Goal: Transaction & Acquisition: Register for event/course

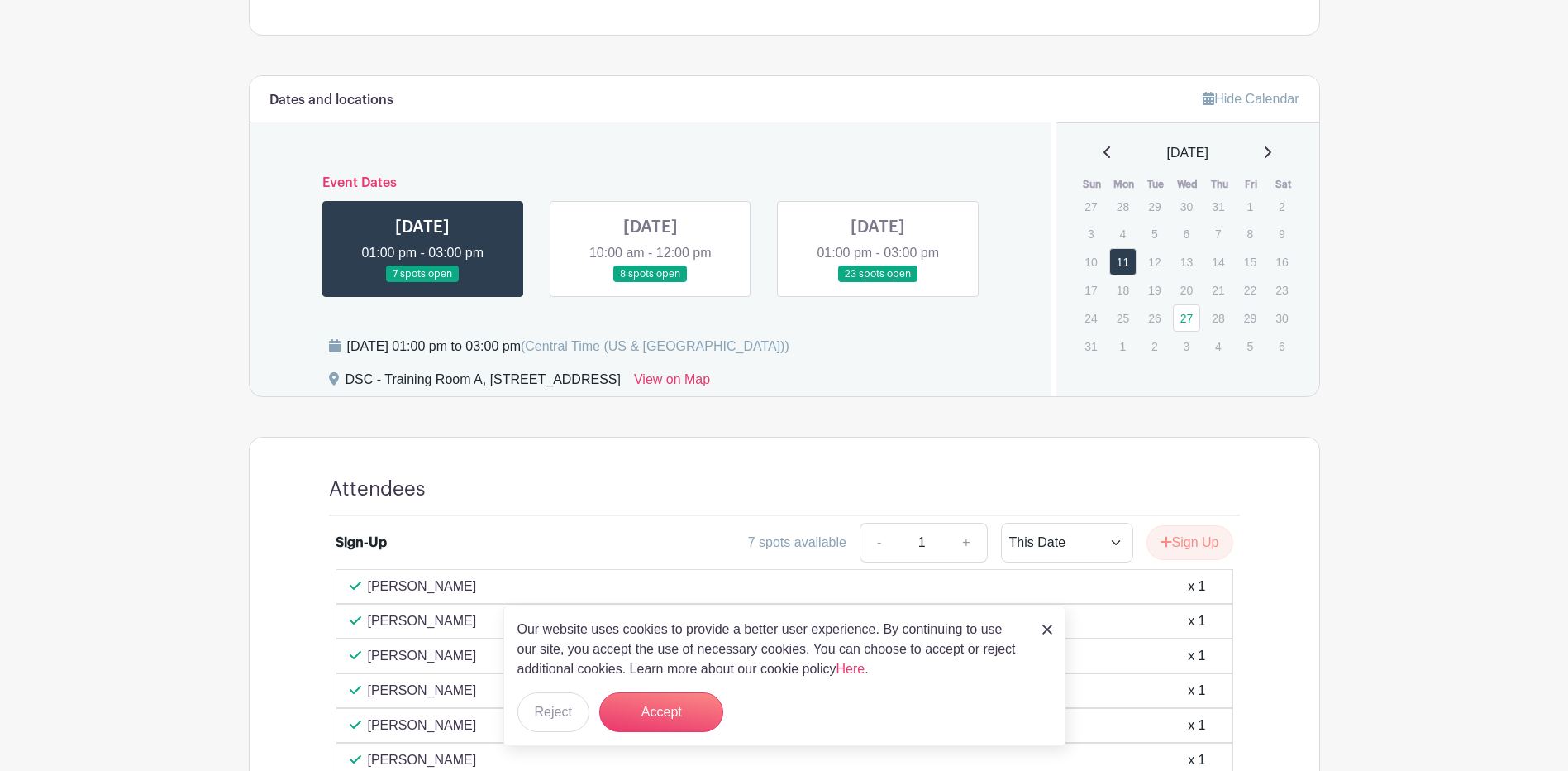
scroll to position [662, 0]
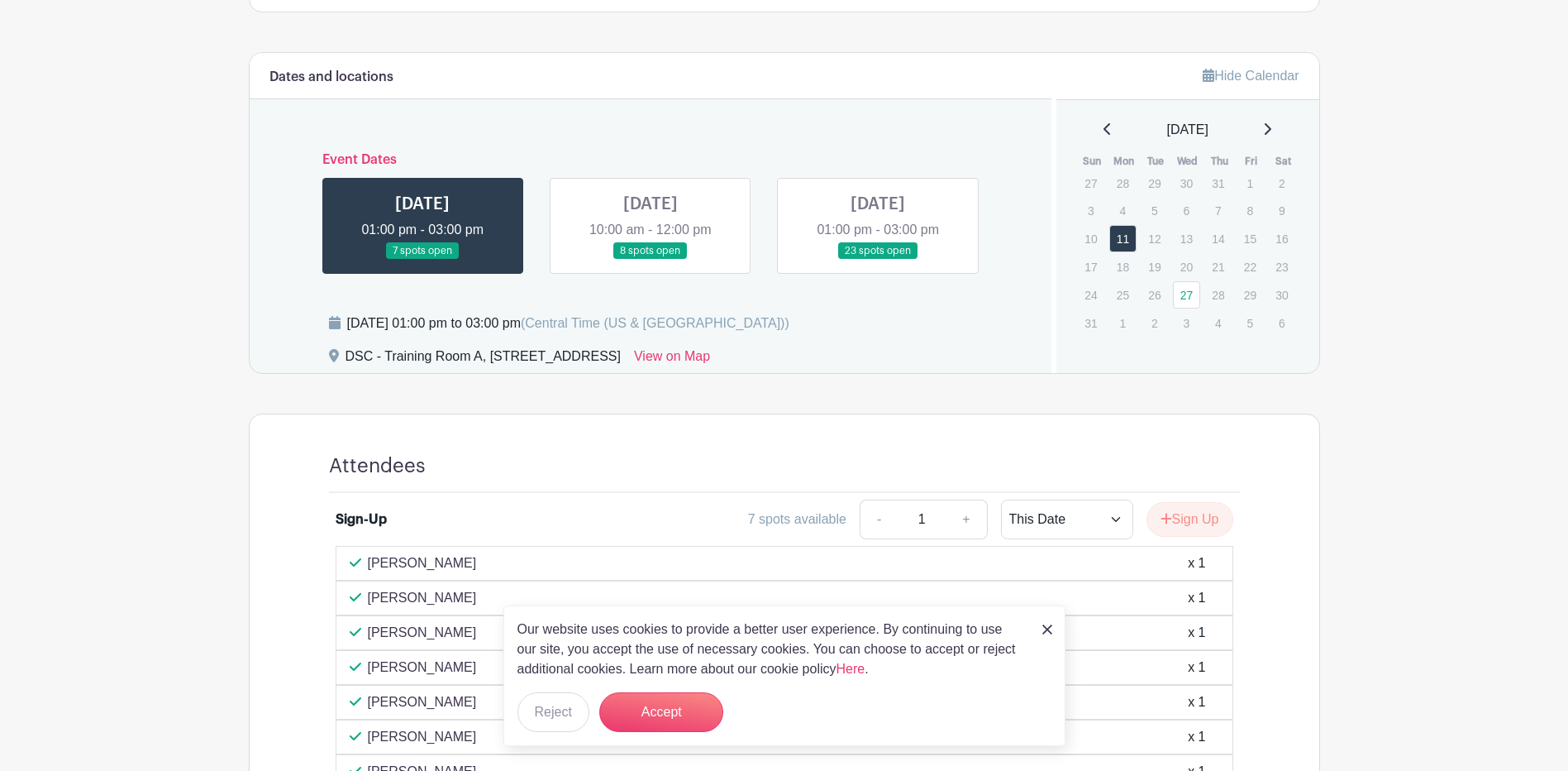
click at [1048, 500] on img at bounding box center [1047, 630] width 9 height 9
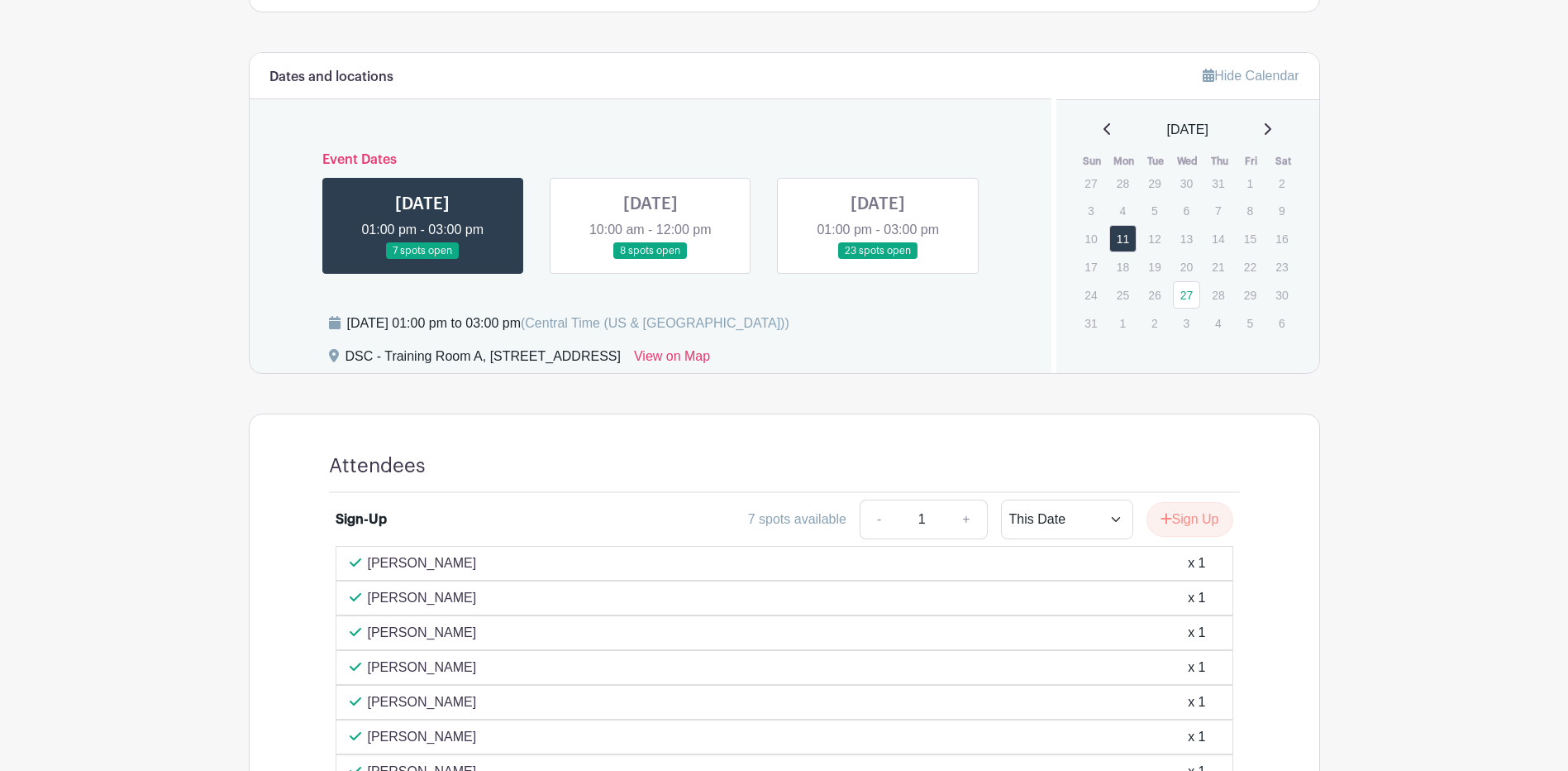
click at [650, 259] on link at bounding box center [650, 259] width 0 height 0
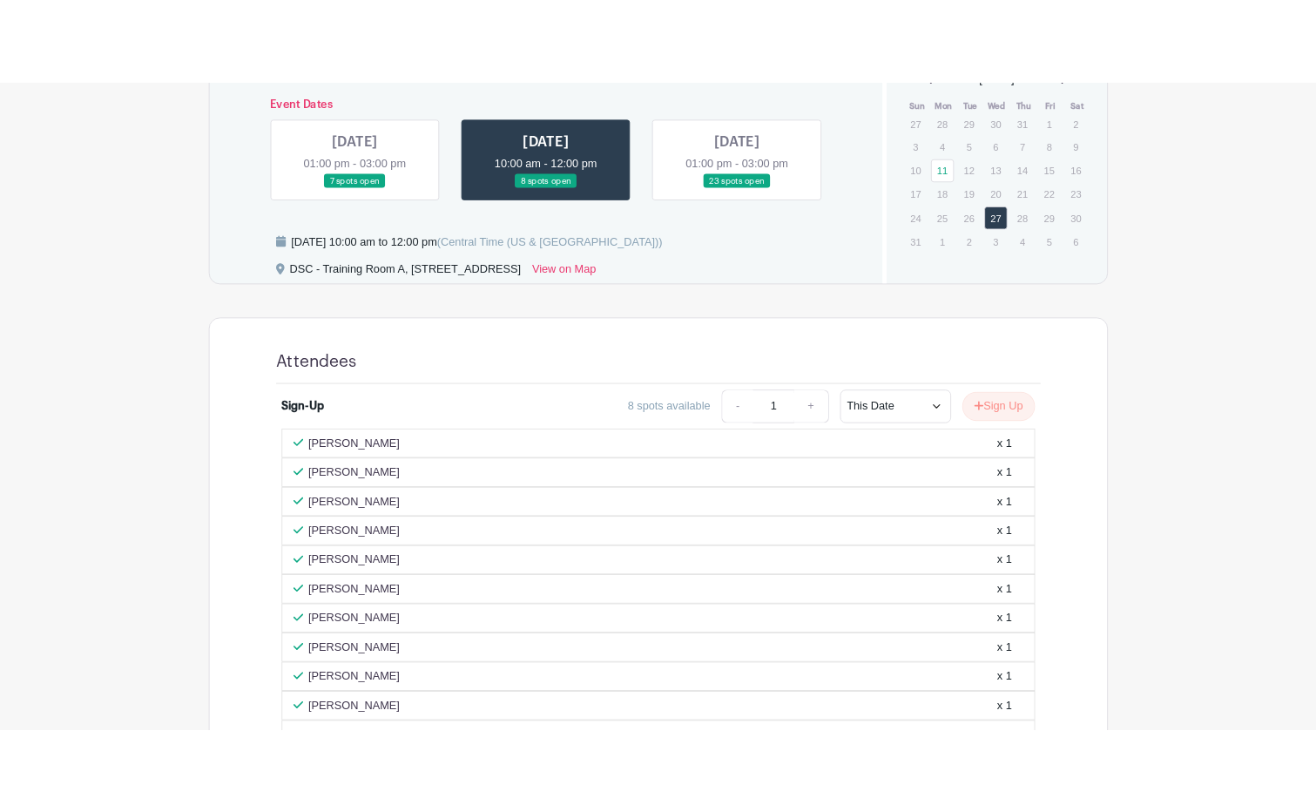
scroll to position [784, 0]
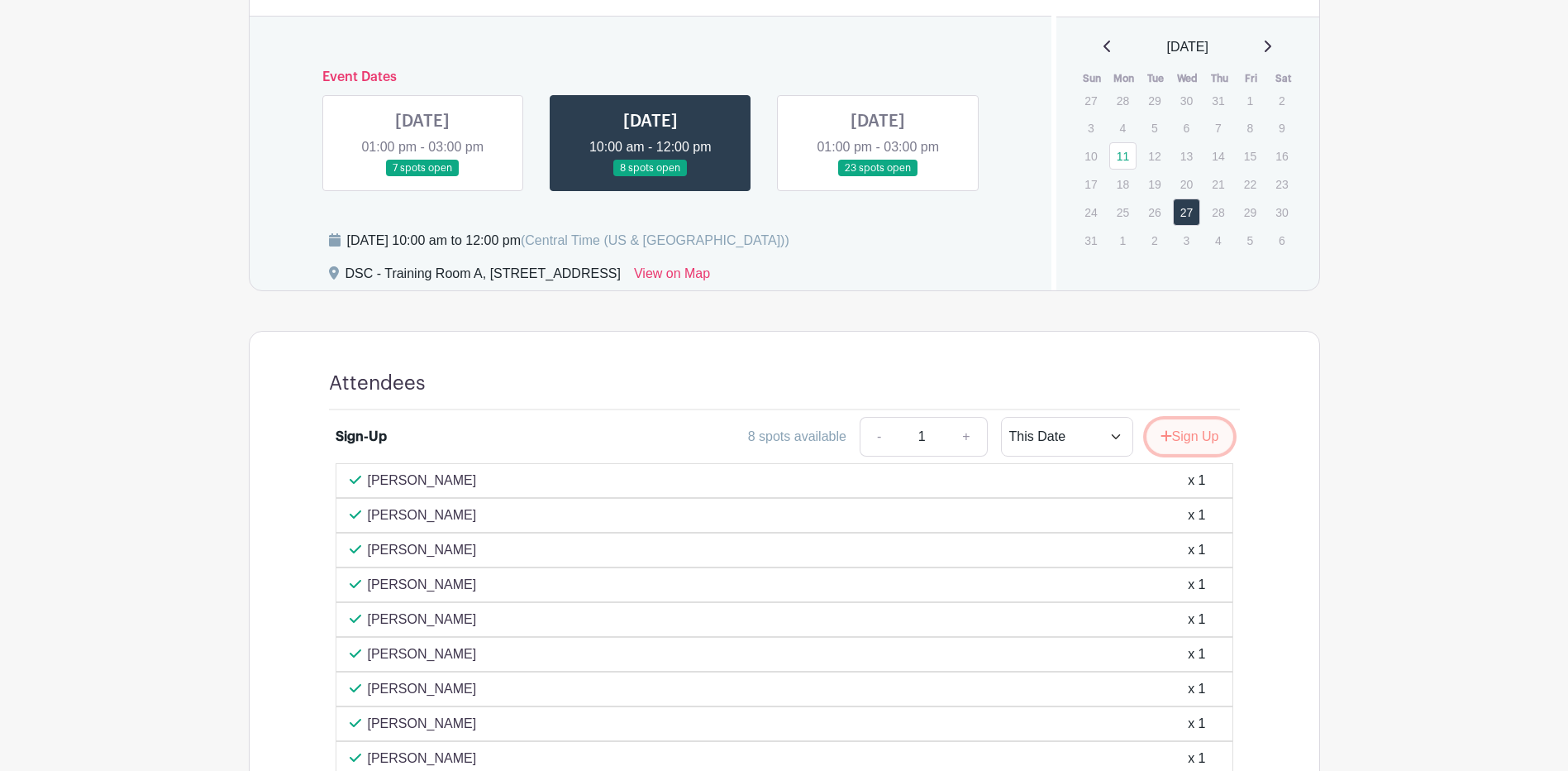
click at [1159, 437] on button "Sign Up" at bounding box center [1189, 437] width 86 height 35
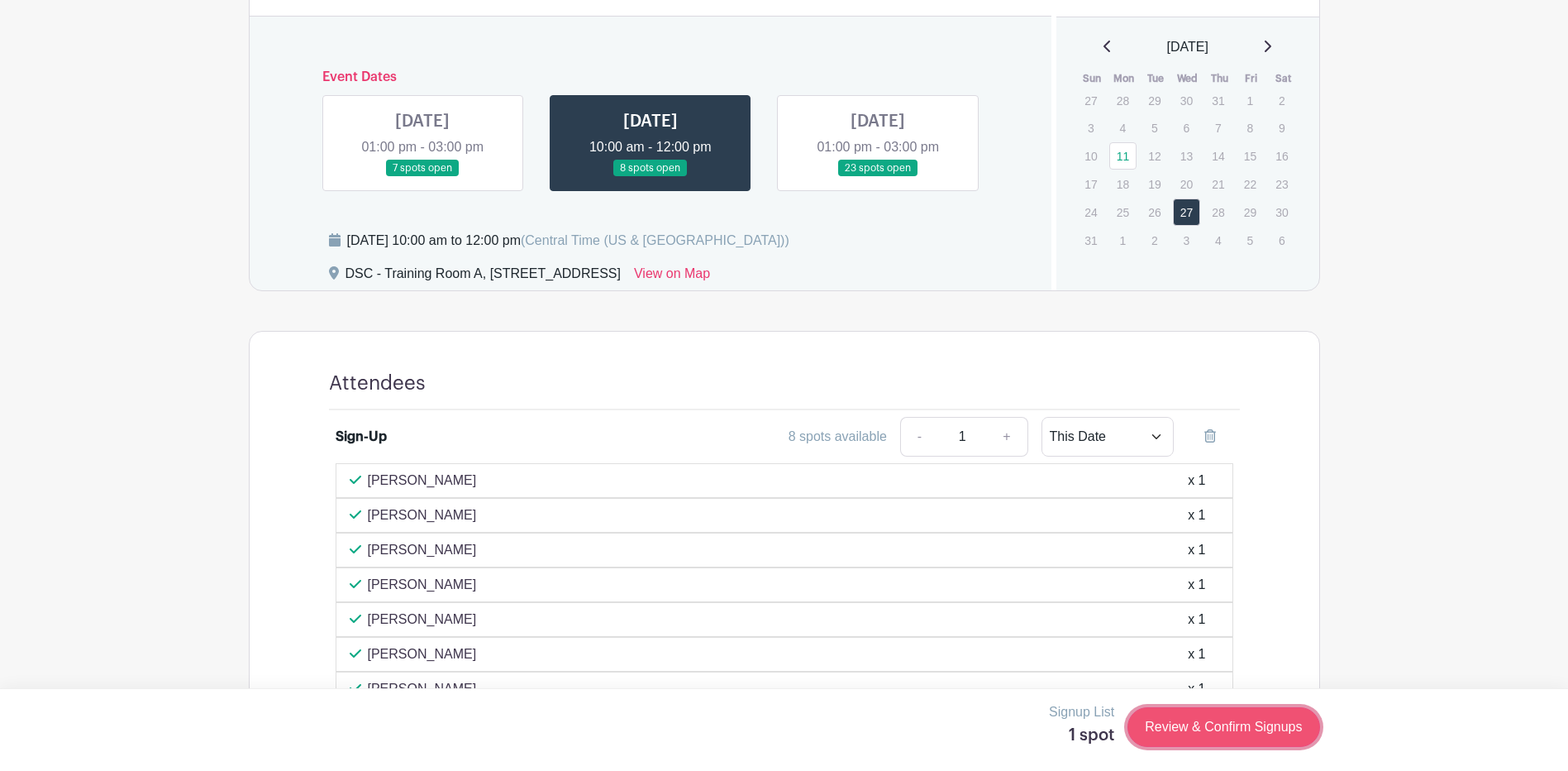
click at [1220, 500] on link "Review & Confirm Signups" at bounding box center [1223, 727] width 192 height 40
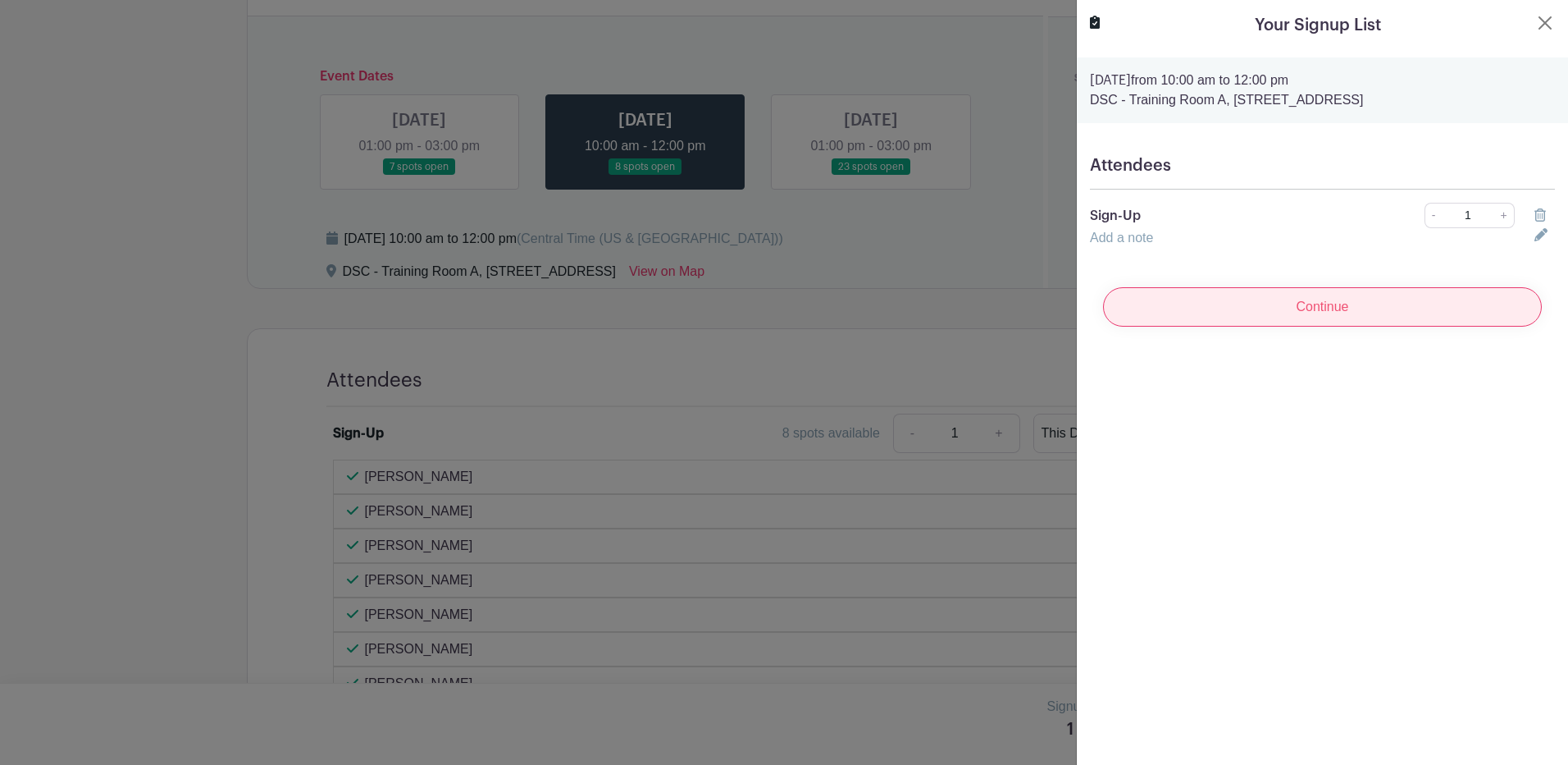
click at [1258, 295] on input "Continue" at bounding box center [1323, 307] width 439 height 40
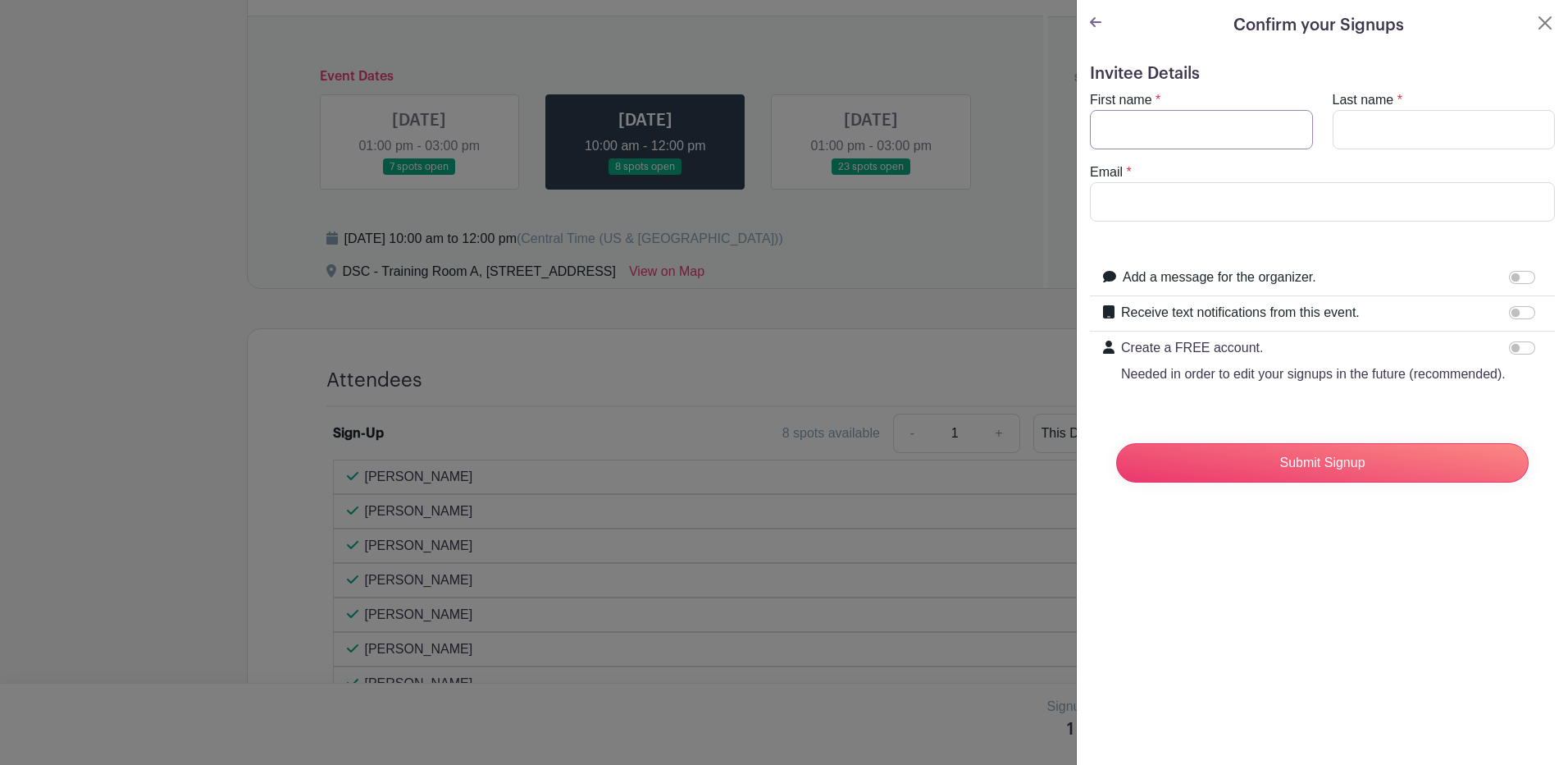
click at [1145, 135] on input "First name" at bounding box center [1202, 130] width 223 height 40
type input "Araceli"
type input "Sanchez"
type input "sancheza@aurora.il.us"
click at [1307, 470] on input "Submit Signup" at bounding box center [1322, 463] width 412 height 40
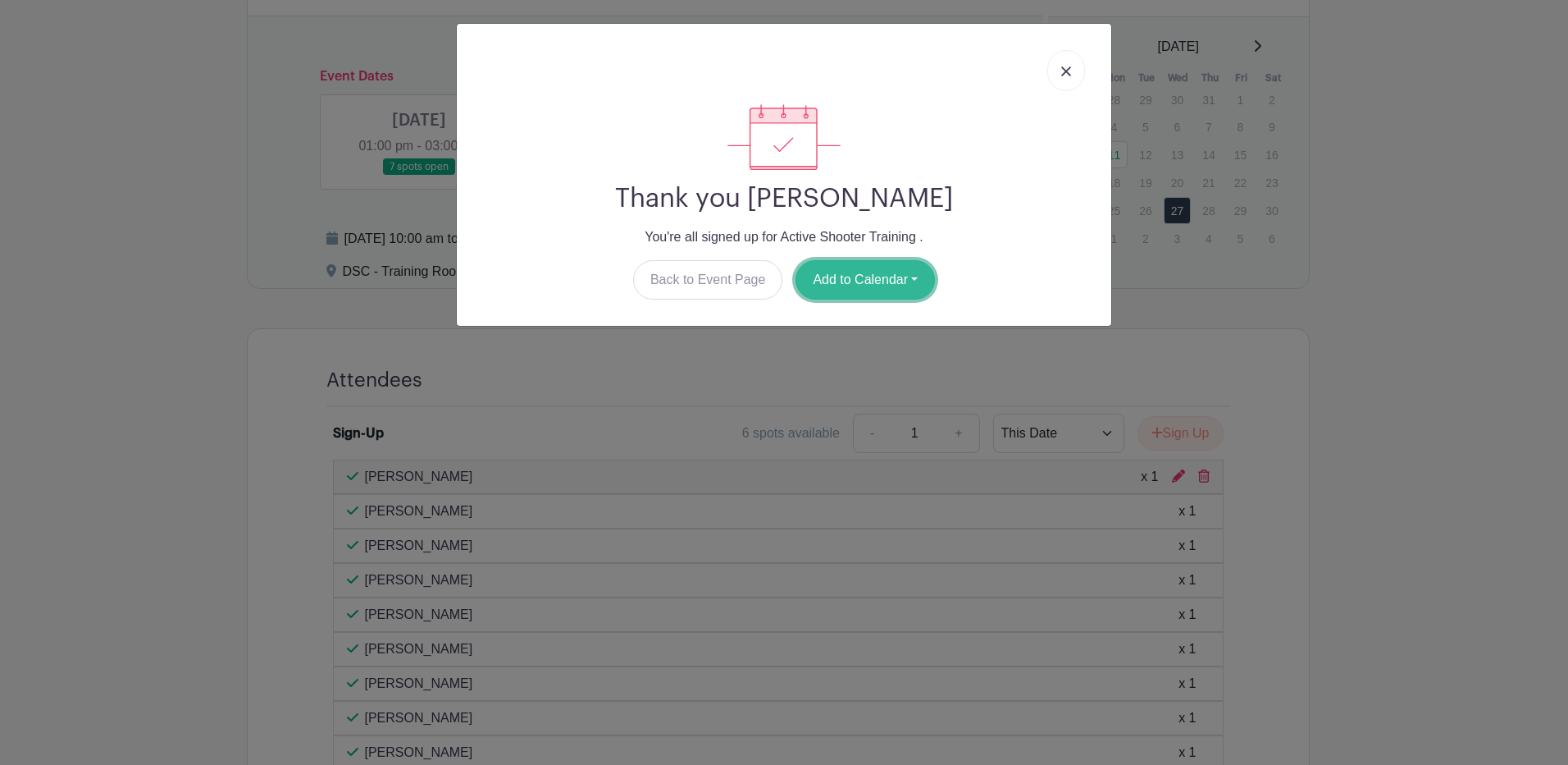
click at [856, 277] on button "Add to Calendar" at bounding box center [865, 280] width 139 height 40
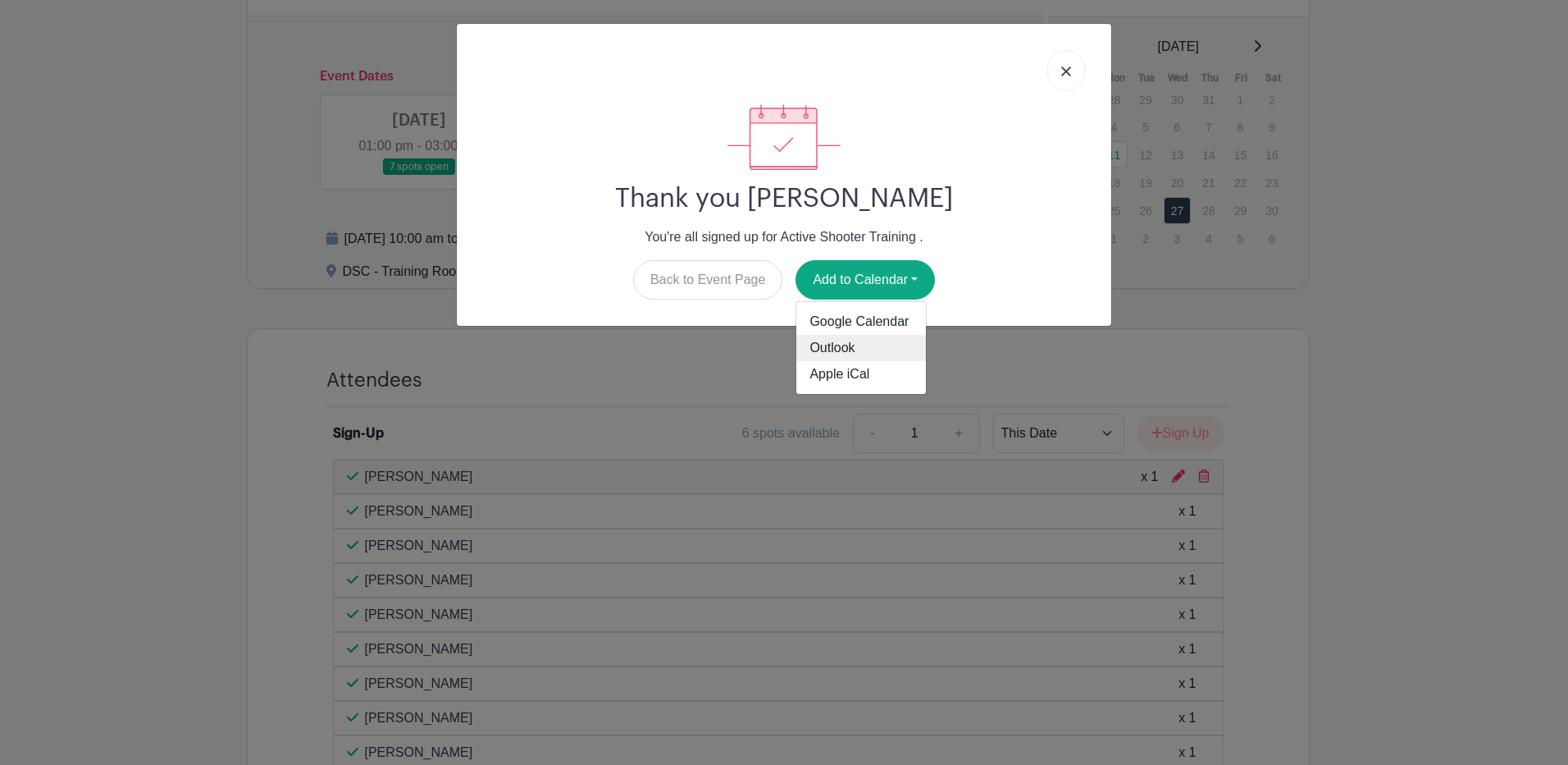
click at [838, 345] on link "Outlook" at bounding box center [862, 348] width 130 height 26
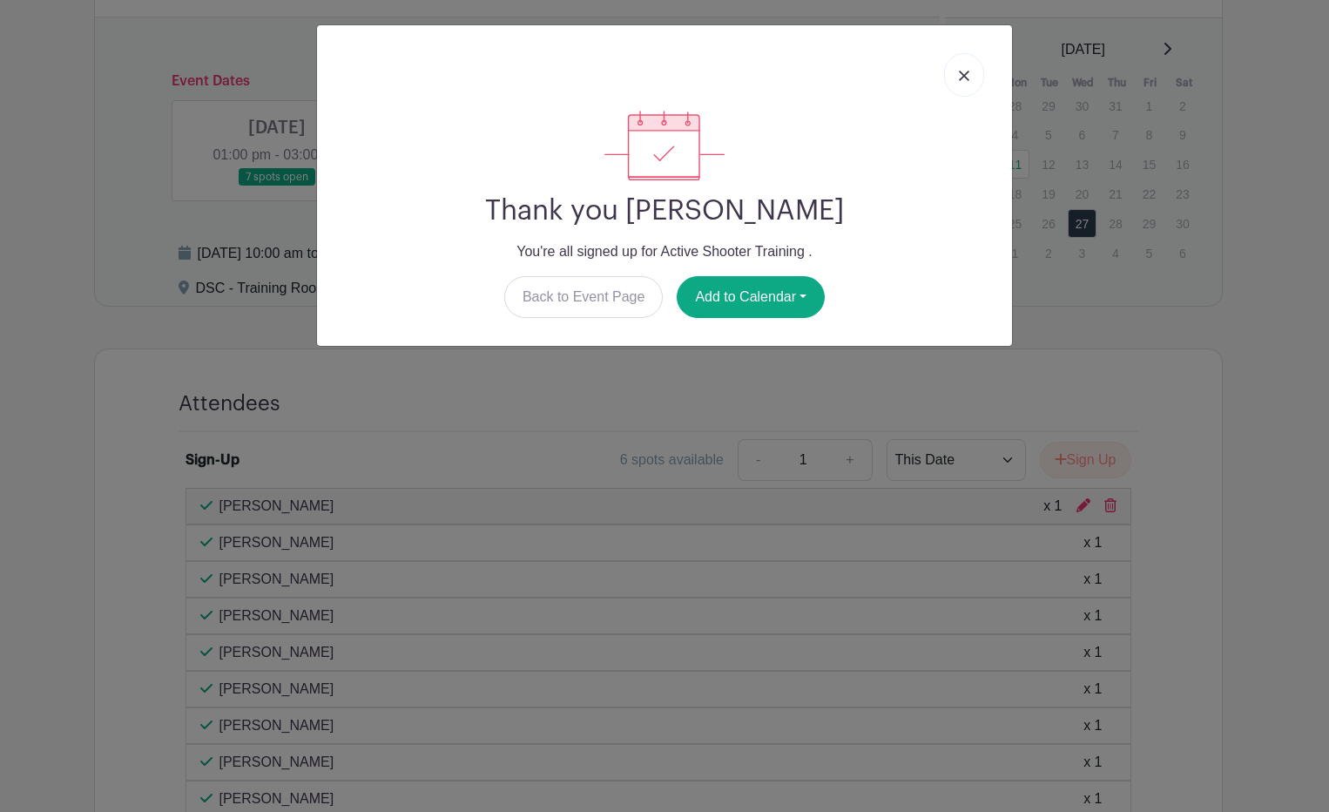
click at [968, 69] on link at bounding box center [964, 75] width 40 height 44
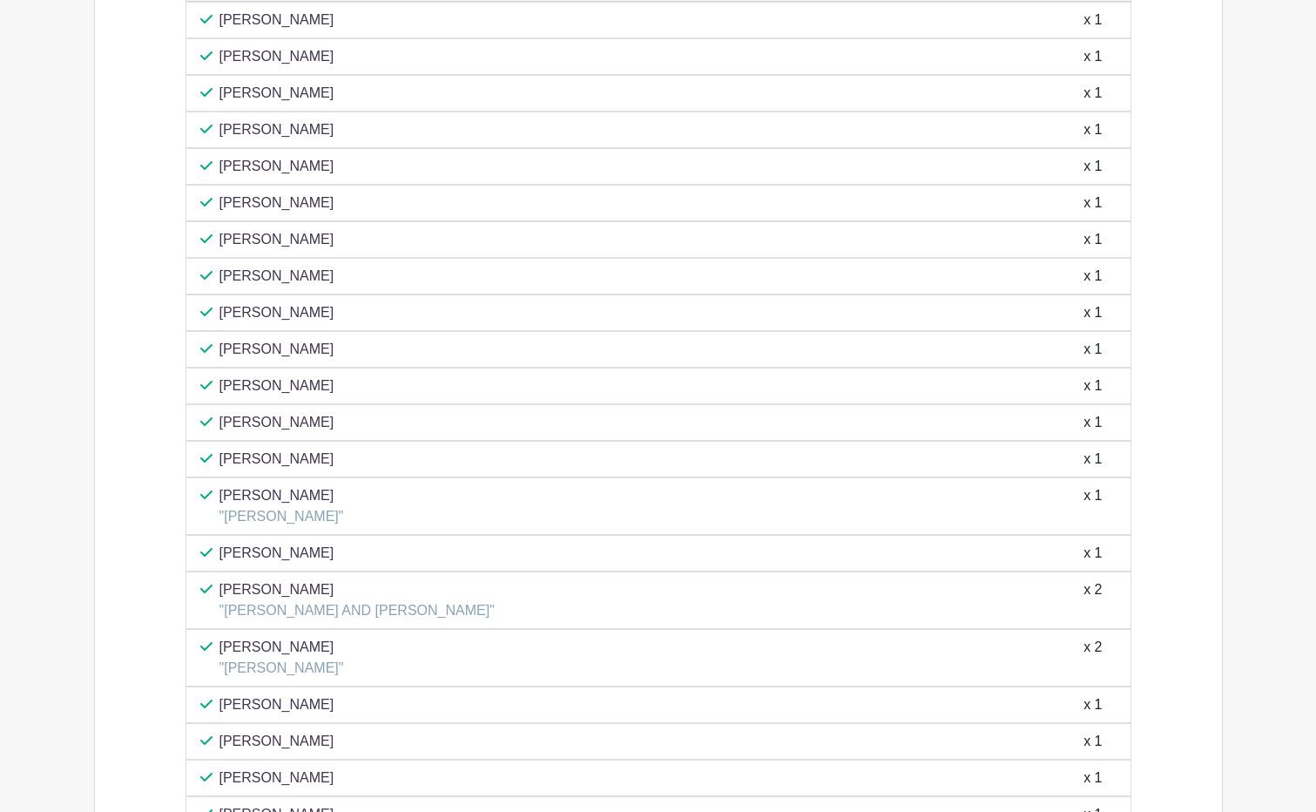
scroll to position [871, 0]
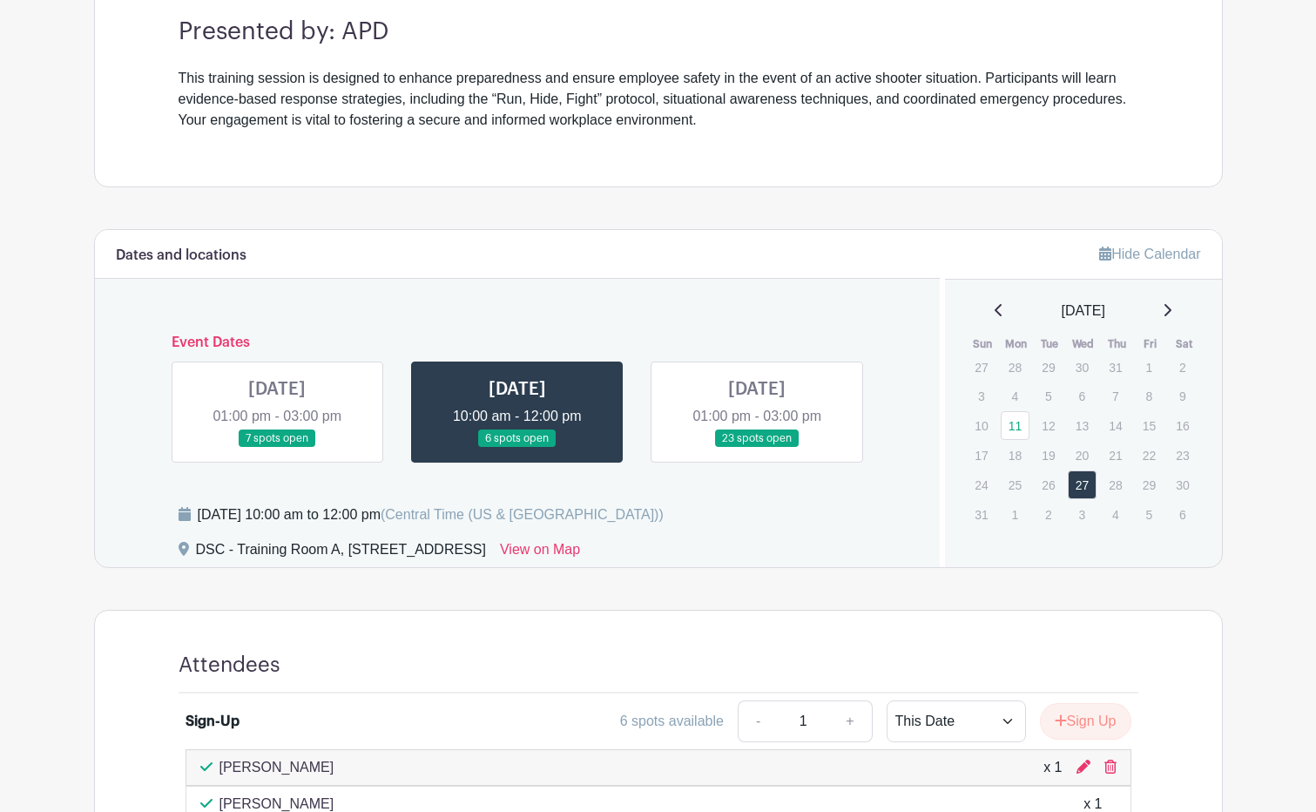
scroll to position [522, 0]
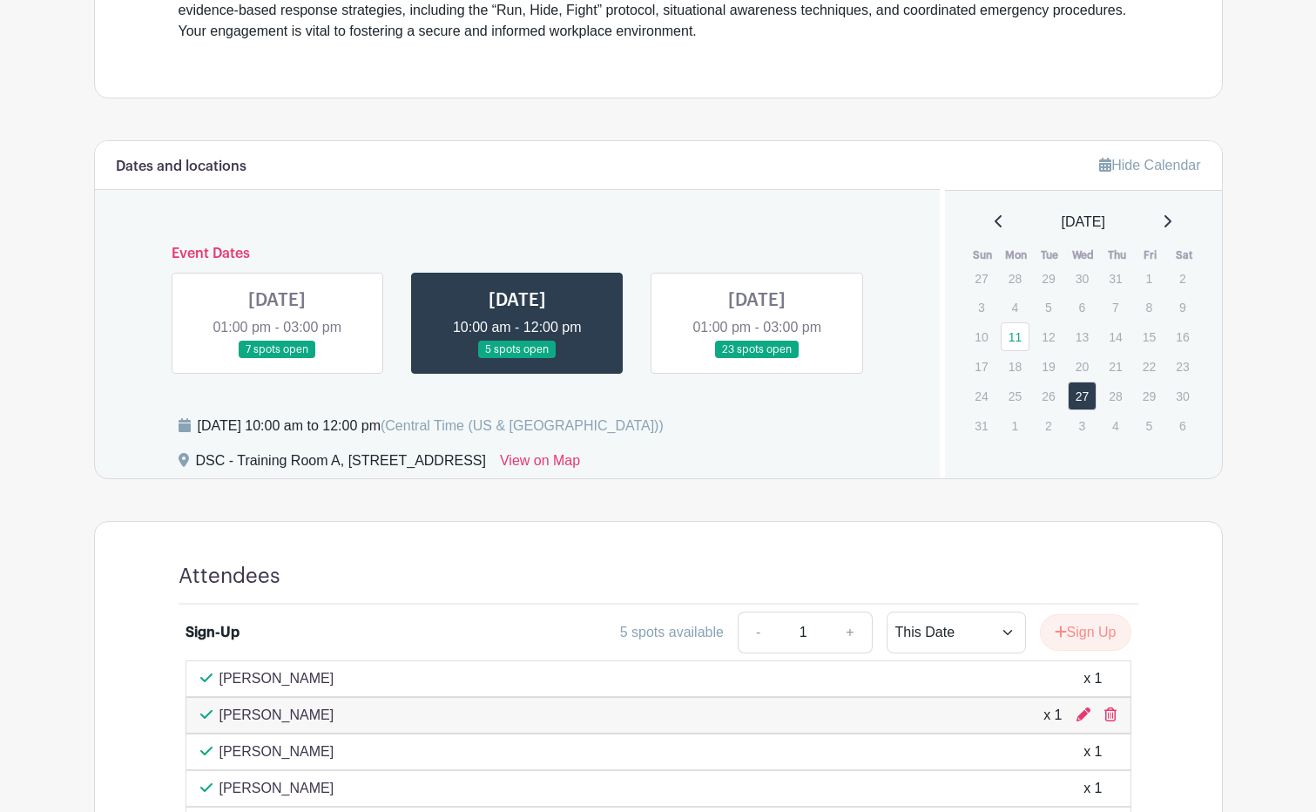
scroll to position [391, 0]
